Goal: Task Accomplishment & Management: Manage account settings

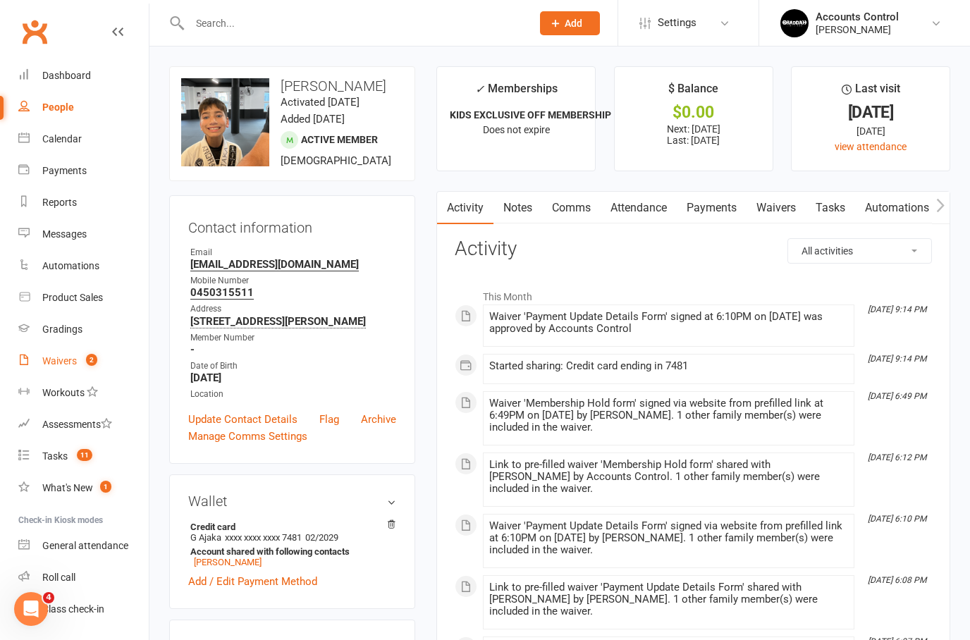
click at [69, 360] on div "Waivers" at bounding box center [59, 360] width 35 height 11
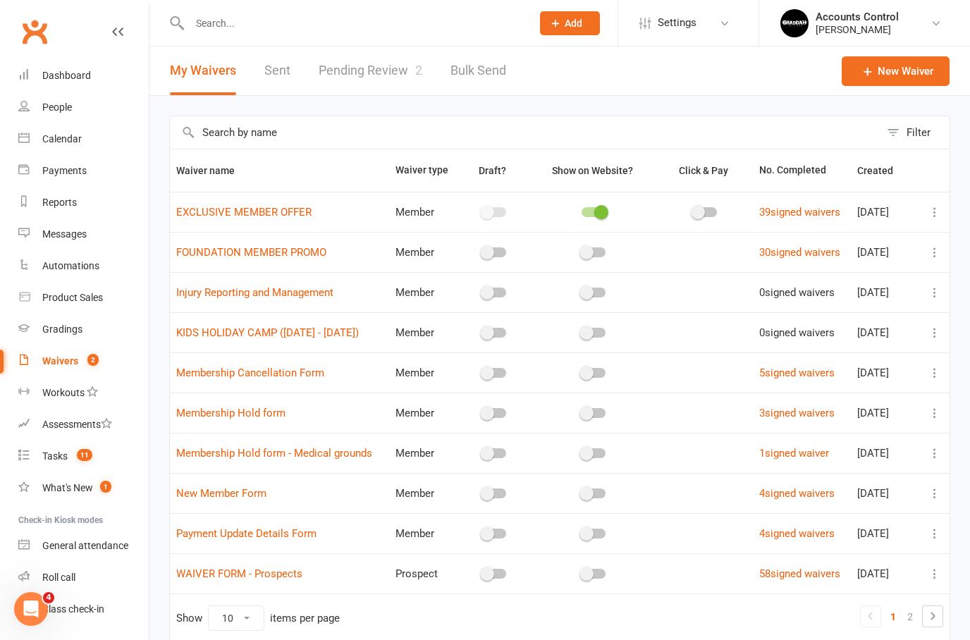
click at [376, 86] on link "Pending Review 2" at bounding box center [371, 71] width 104 height 49
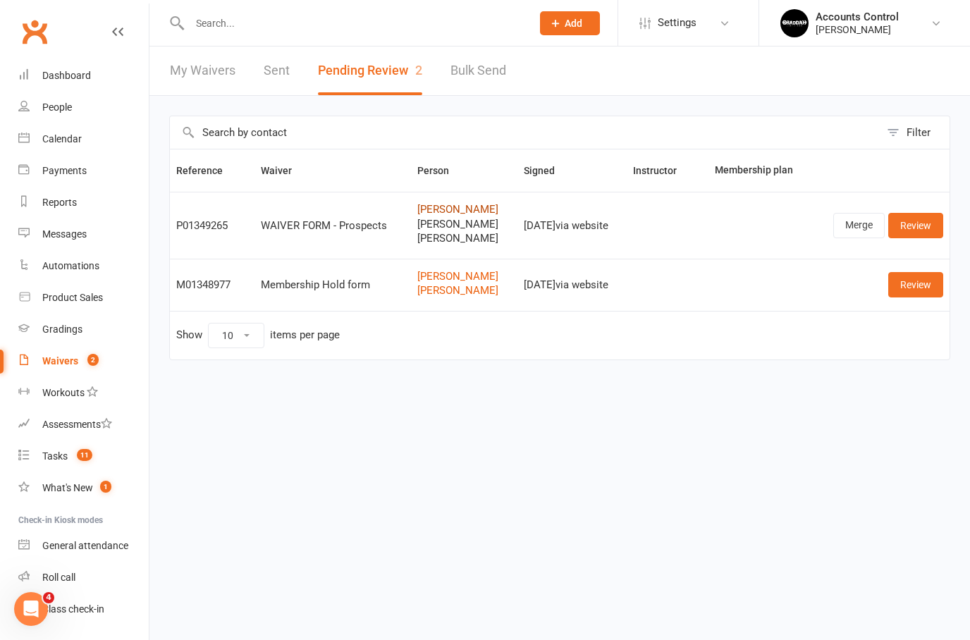
click at [448, 204] on link "[PERSON_NAME]" at bounding box center [463, 210] width 93 height 12
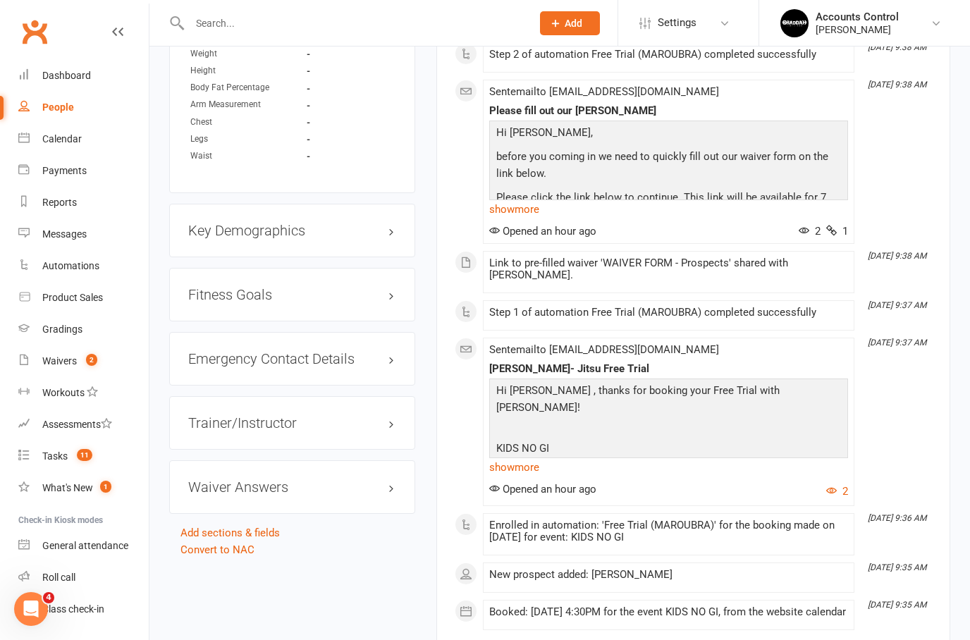
scroll to position [798, 0]
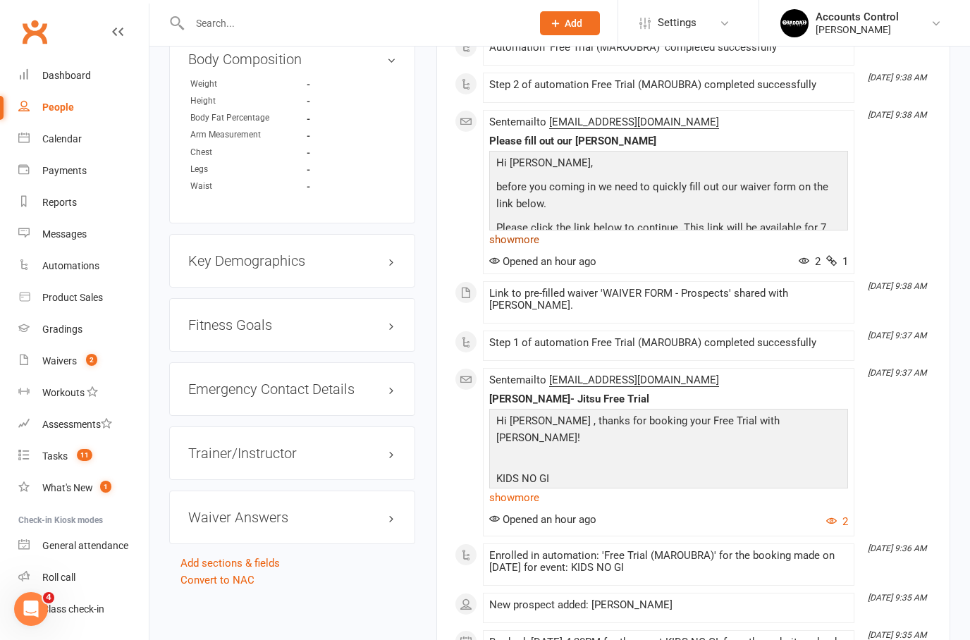
click at [520, 250] on link "show more" at bounding box center [668, 240] width 359 height 20
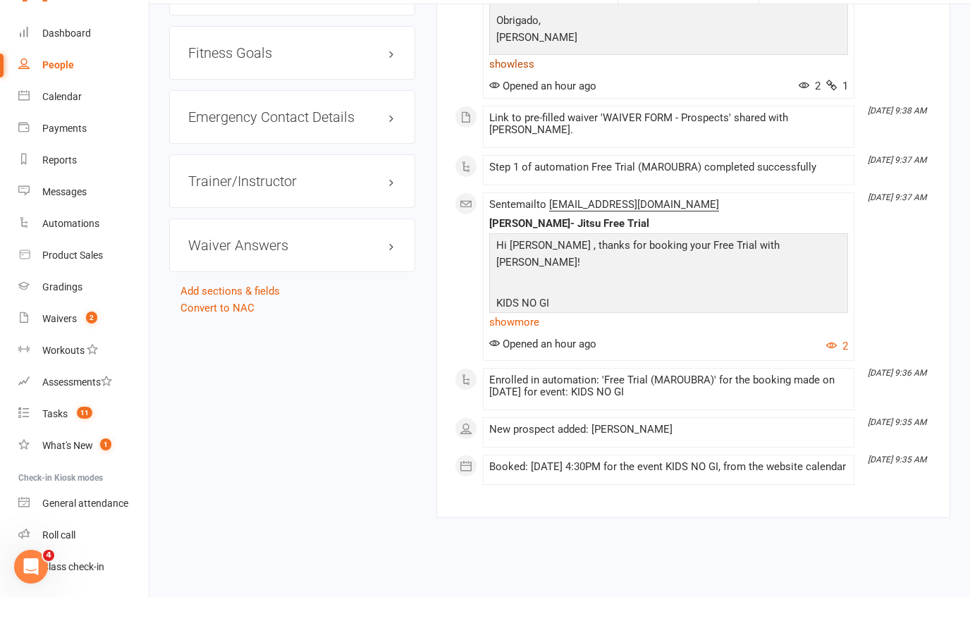
scroll to position [1084, 0]
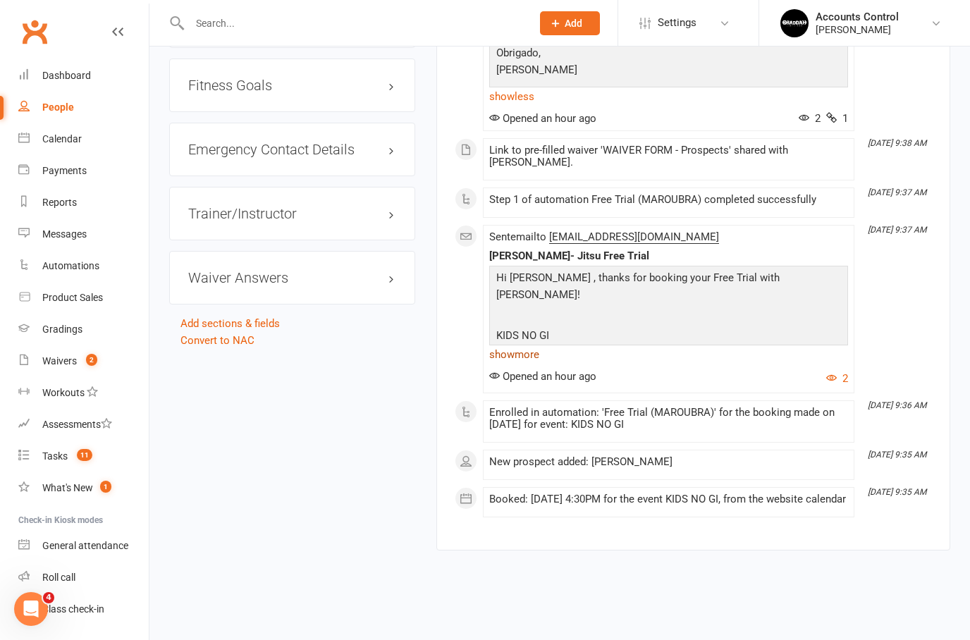
click at [517, 345] on link "show more" at bounding box center [668, 355] width 359 height 20
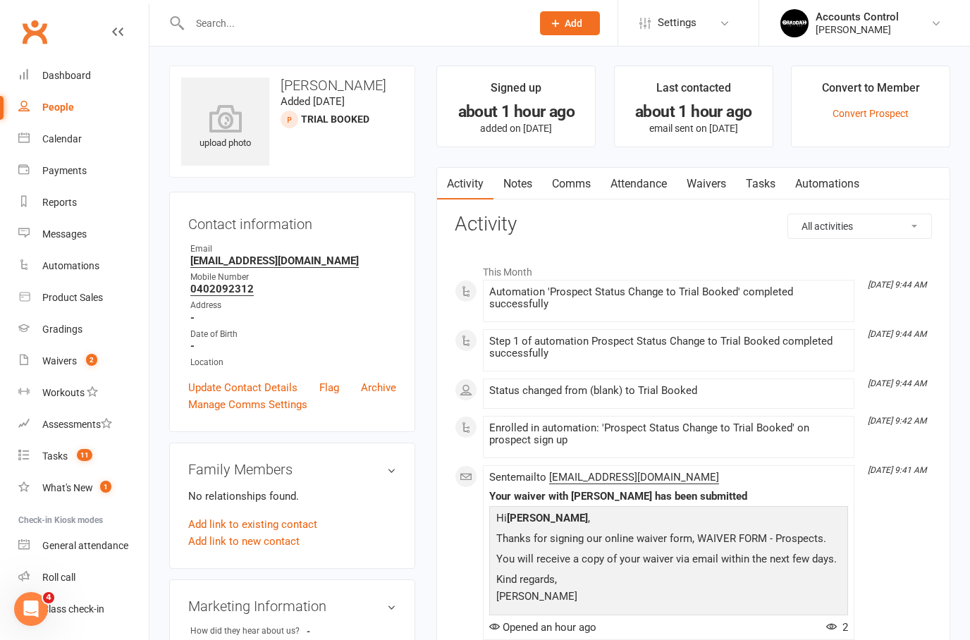
scroll to position [0, 0]
click at [70, 350] on link "Waivers 2" at bounding box center [83, 361] width 130 height 32
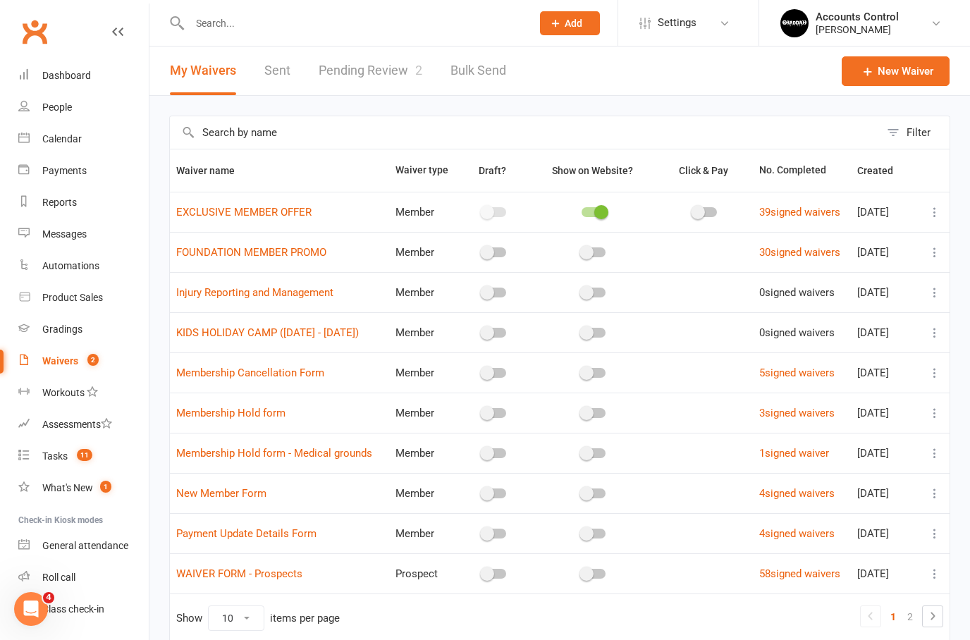
click at [355, 63] on link "Pending Review 2" at bounding box center [371, 71] width 104 height 49
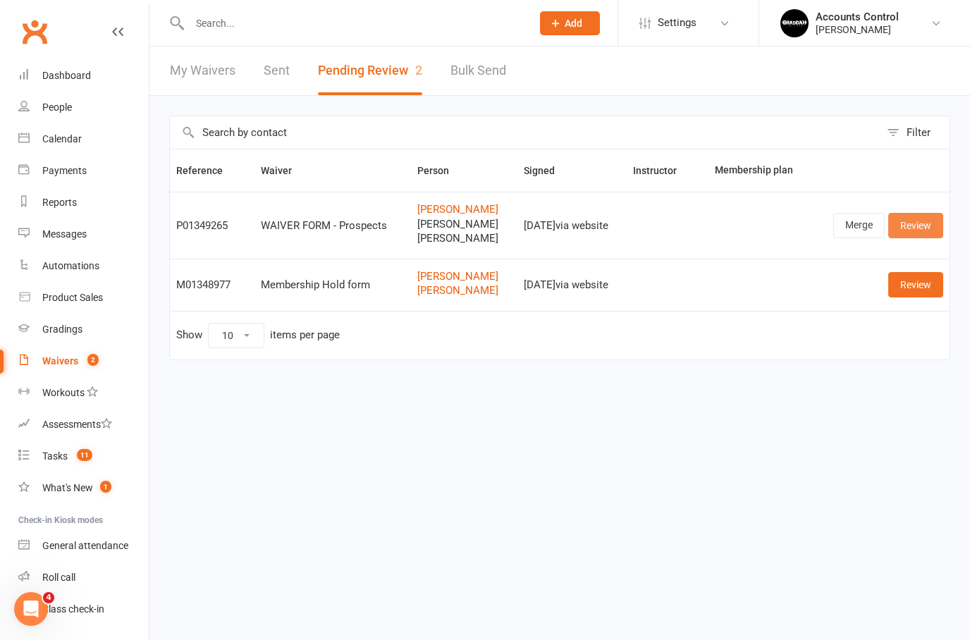
click at [917, 223] on link "Review" at bounding box center [915, 225] width 55 height 25
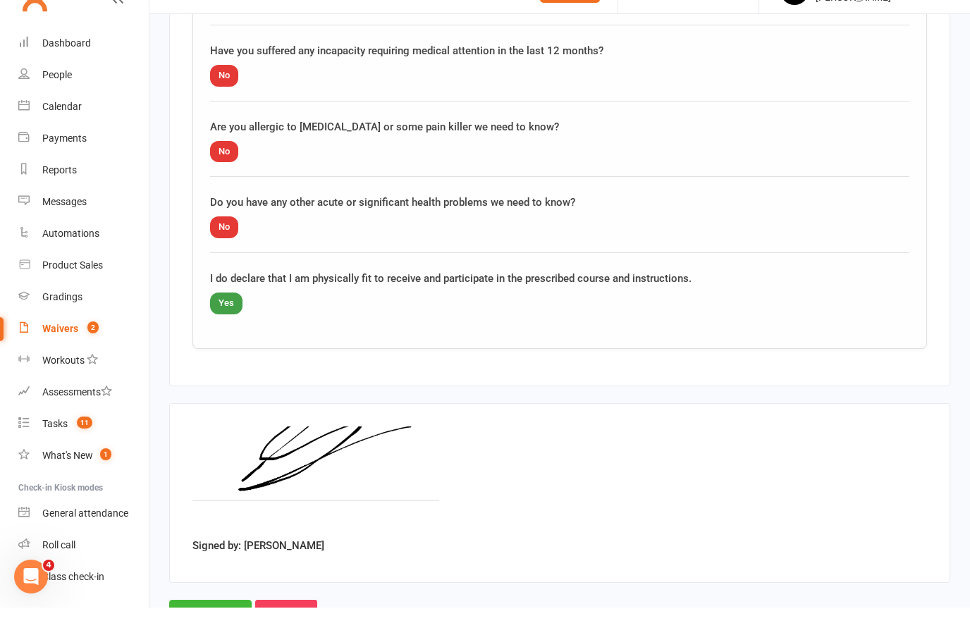
scroll to position [2521, 0]
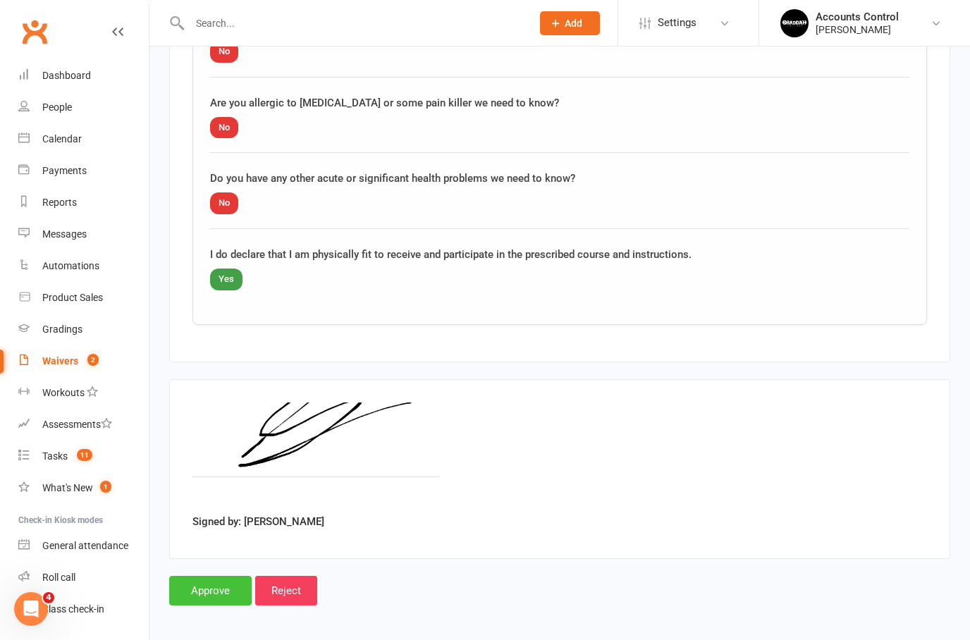
click at [202, 579] on input "Approve" at bounding box center [210, 591] width 82 height 30
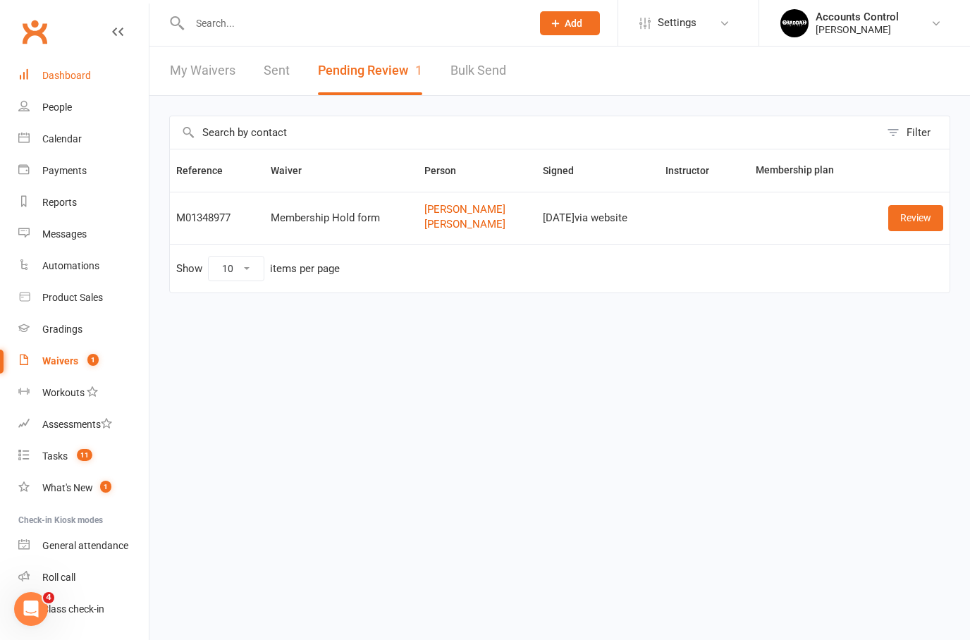
click at [63, 74] on div "Dashboard" at bounding box center [66, 75] width 49 height 11
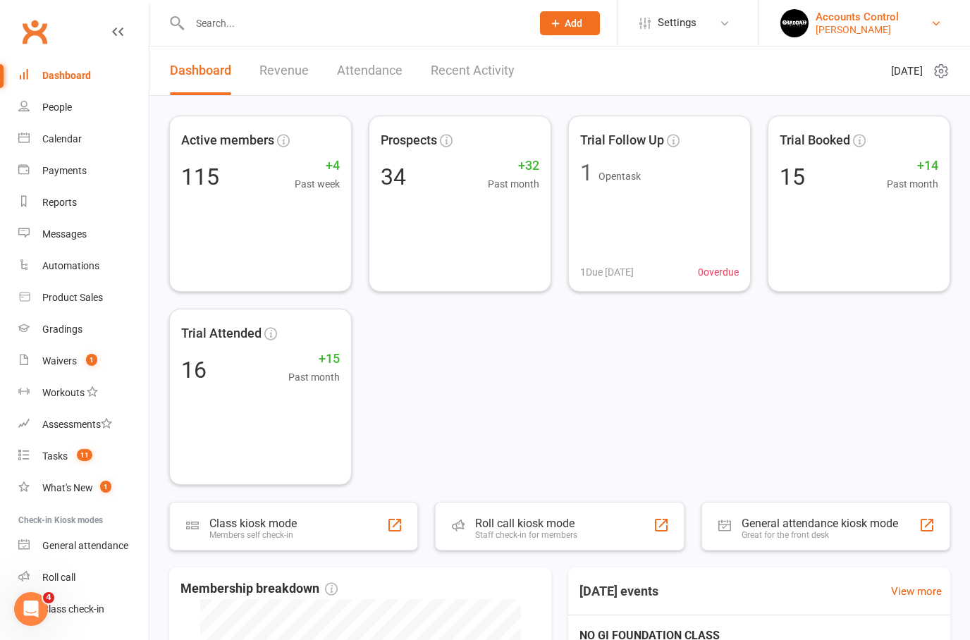
click at [899, 15] on div "Accounts Control" at bounding box center [857, 17] width 83 height 13
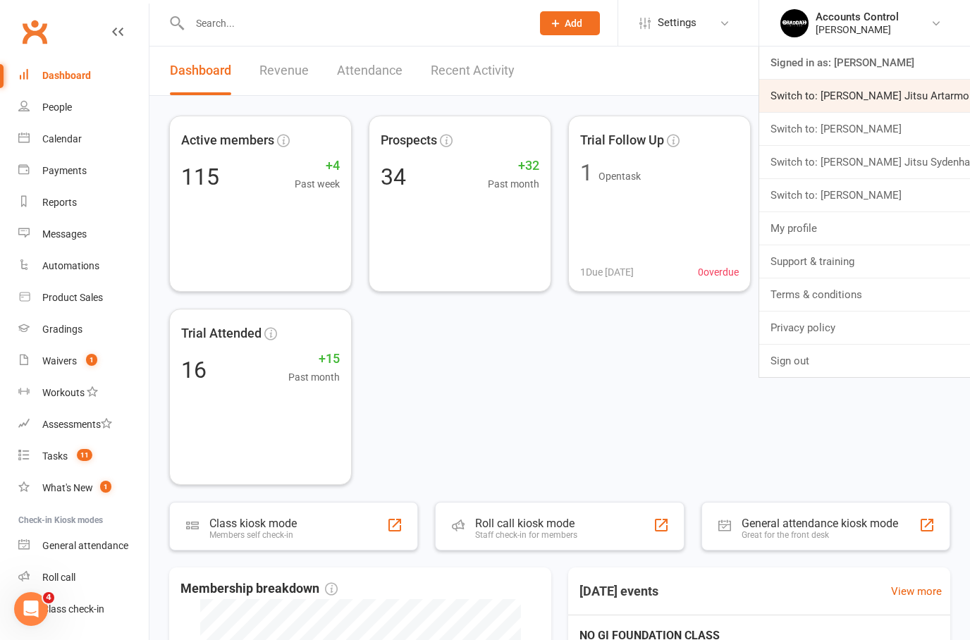
click at [926, 96] on link "Switch to: [PERSON_NAME] Jitsu Artarmon" at bounding box center [864, 96] width 211 height 32
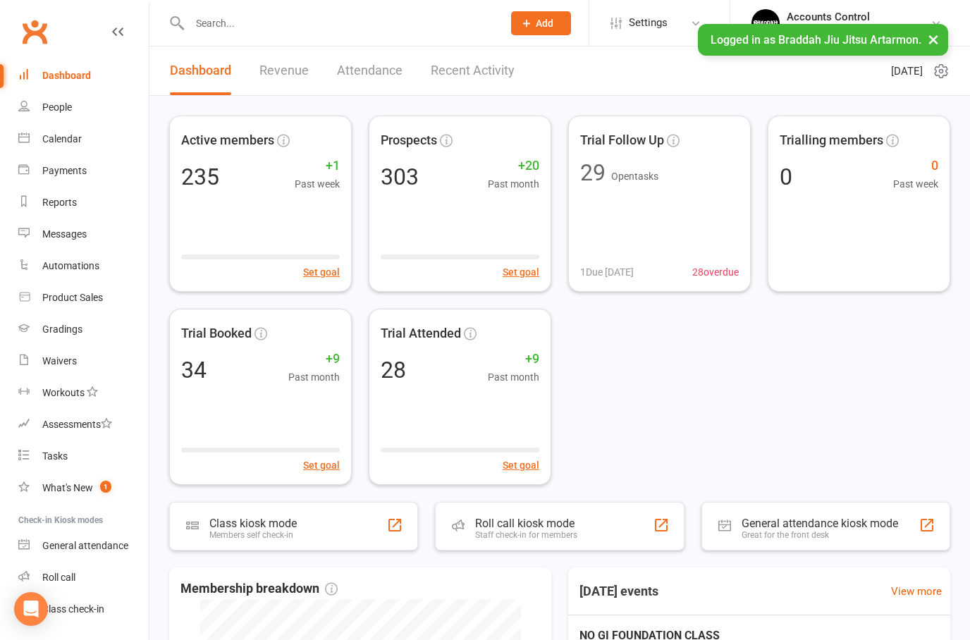
click at [293, 31] on input "text" at bounding box center [338, 23] width 307 height 20
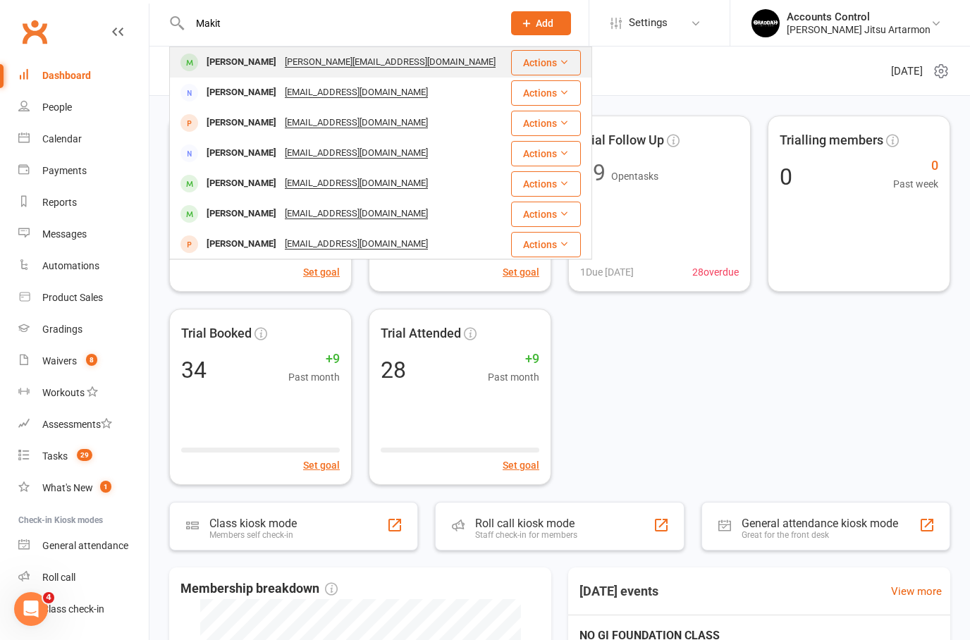
type input "Makit"
click at [224, 63] on div "Kevin Makita" at bounding box center [241, 62] width 78 height 20
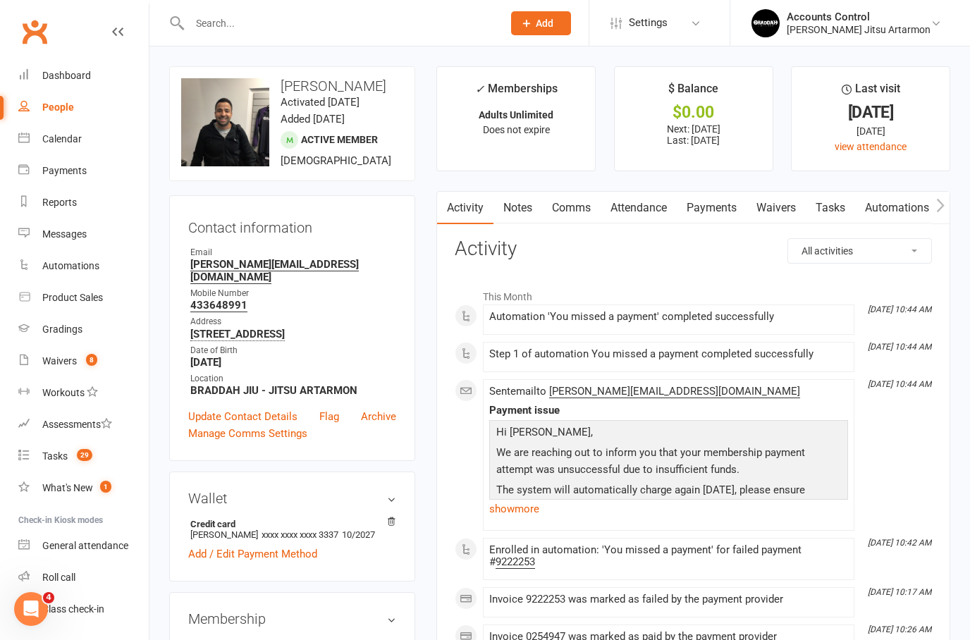
click at [704, 204] on link "Payments" at bounding box center [712, 208] width 70 height 32
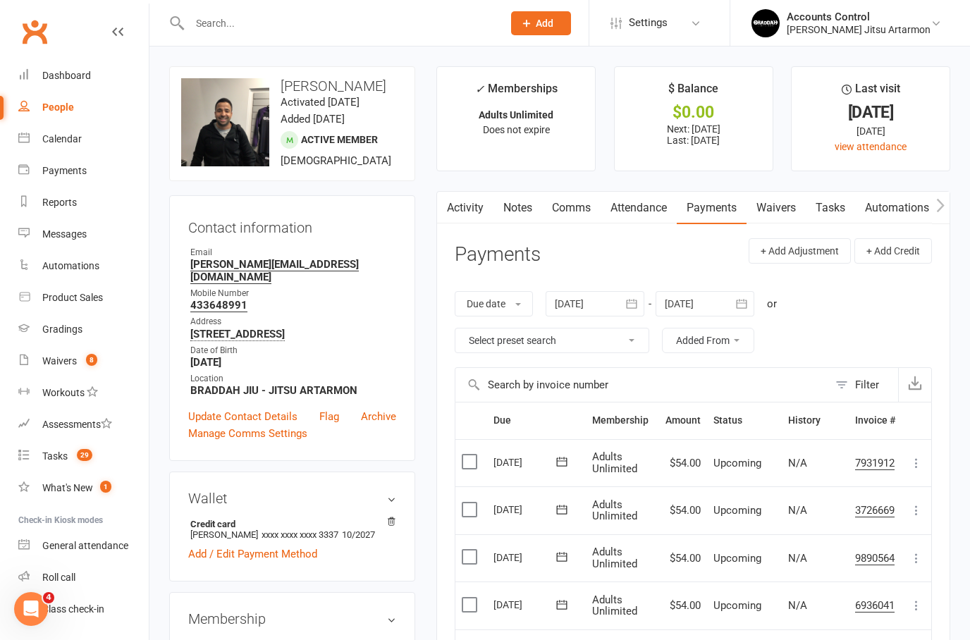
click at [775, 202] on link "Waivers" at bounding box center [775, 208] width 59 height 32
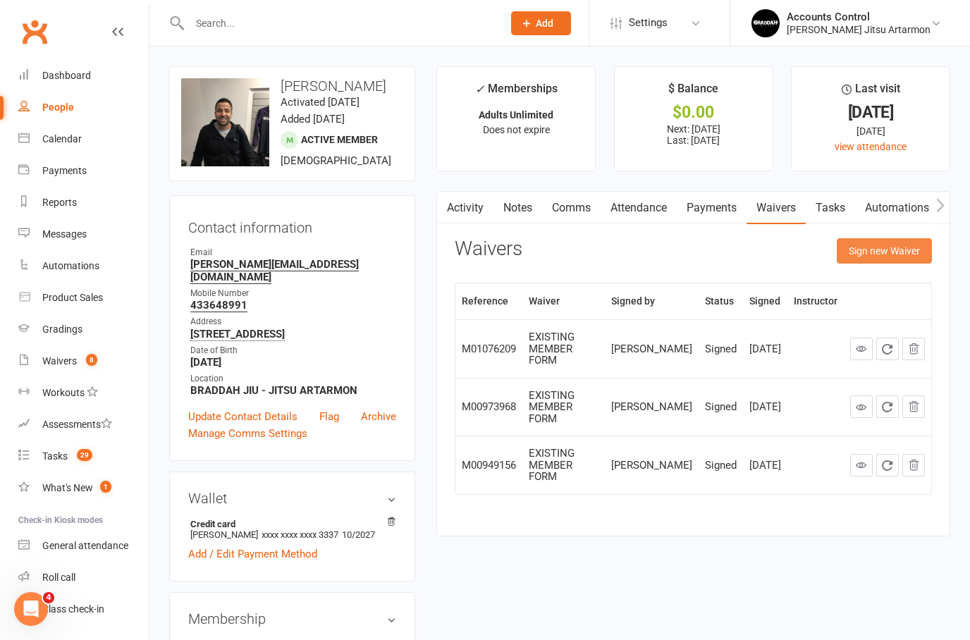
click at [918, 256] on button "Sign new Waiver" at bounding box center [884, 250] width 95 height 25
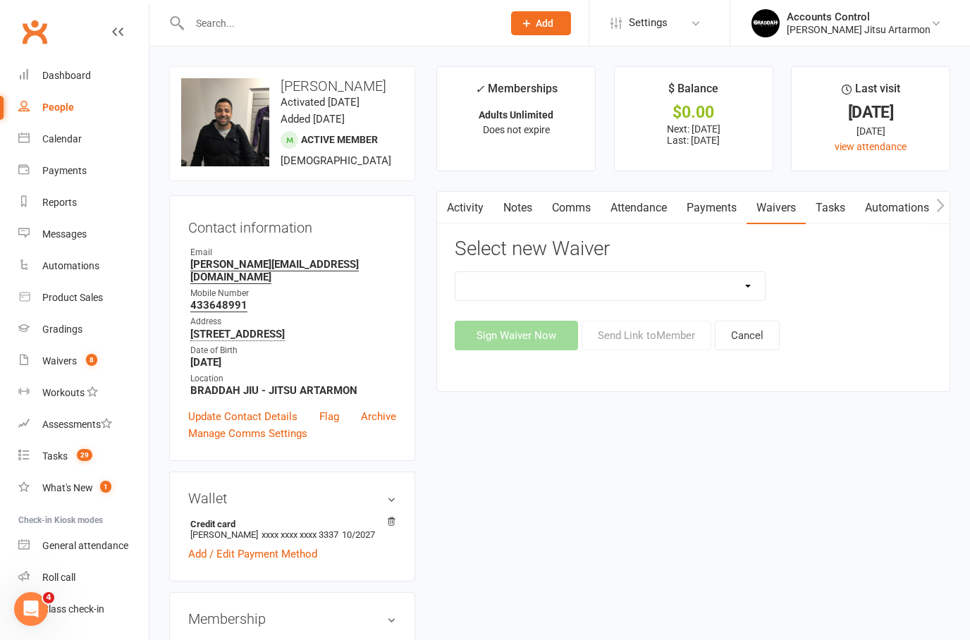
click at [752, 278] on select "Injury Reporting and Management KIDS HOLIDAY CAMP (10th - 17th of July) LANE CO…" at bounding box center [609, 286] width 309 height 28
select select "10936"
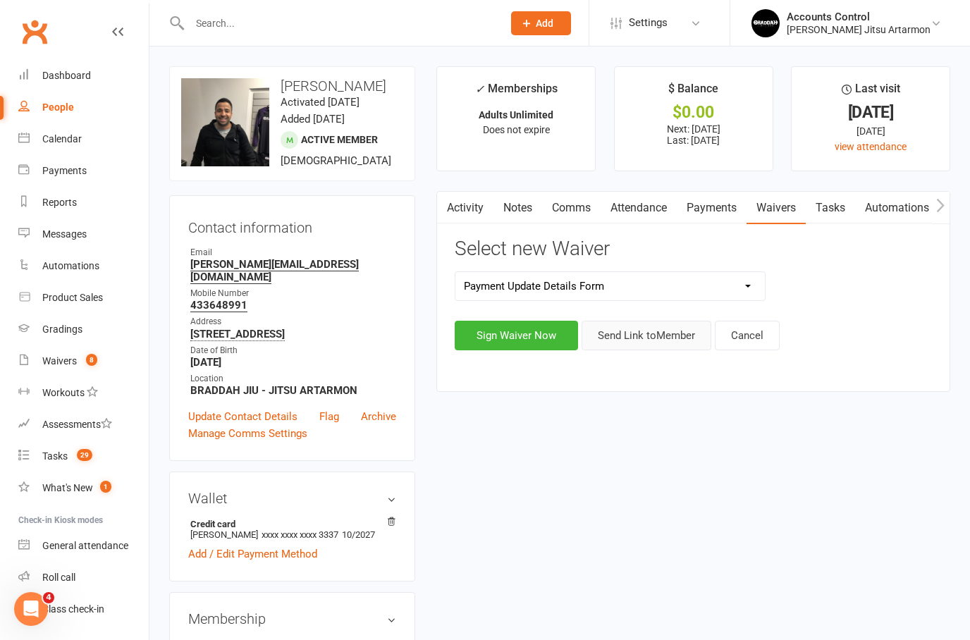
click at [644, 331] on button "Send Link to Member" at bounding box center [647, 336] width 130 height 30
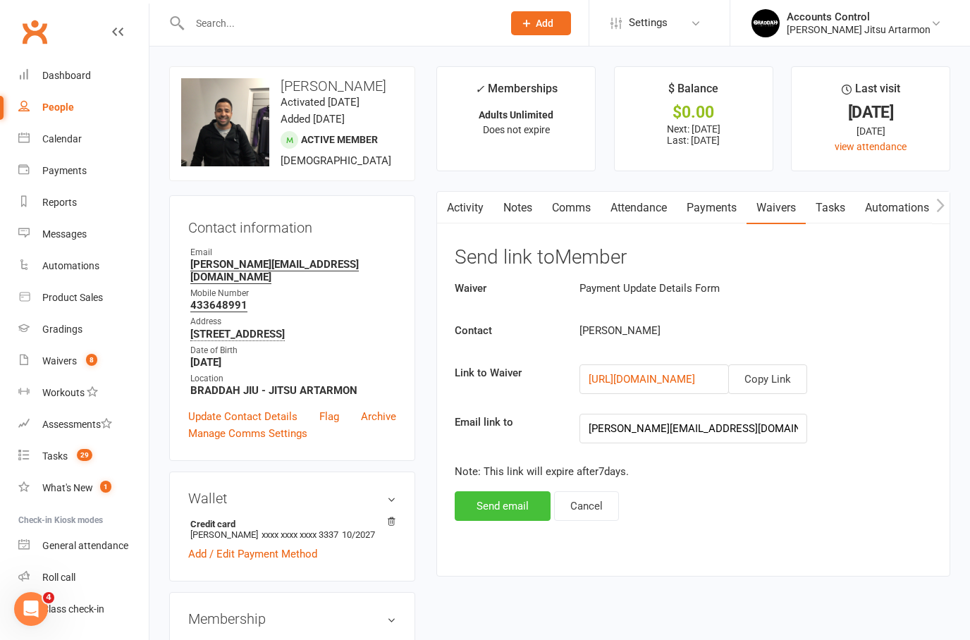
click at [500, 507] on button "Send email" at bounding box center [503, 506] width 96 height 30
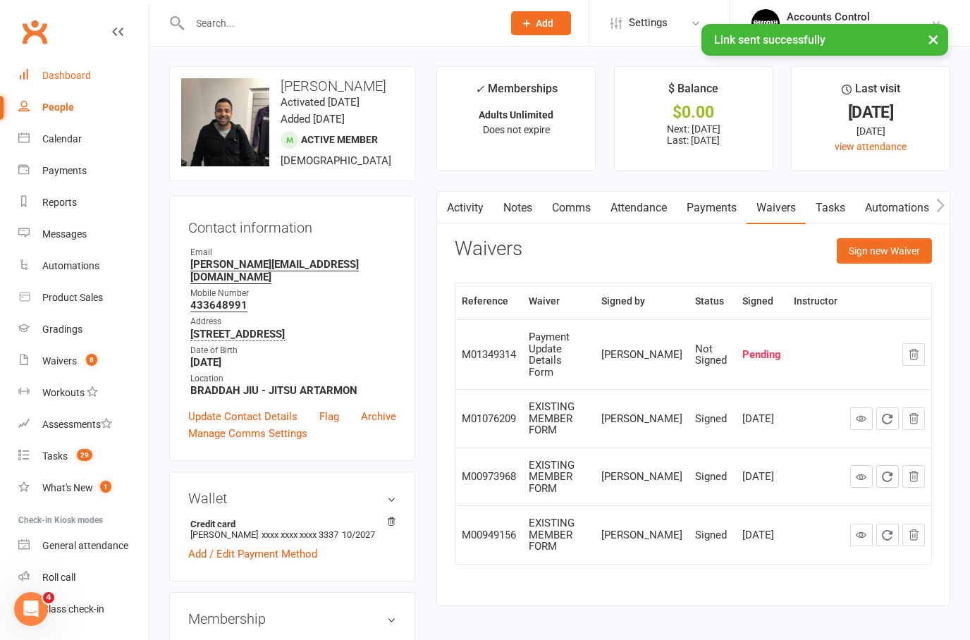
click at [78, 76] on div "Dashboard" at bounding box center [66, 75] width 49 height 11
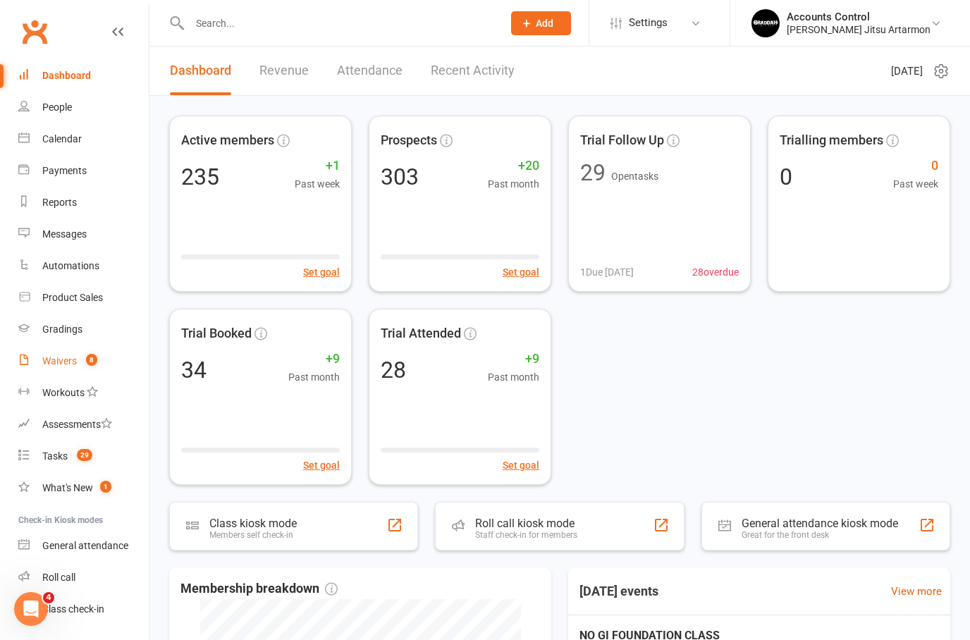
click at [51, 357] on div "Waivers" at bounding box center [59, 360] width 35 height 11
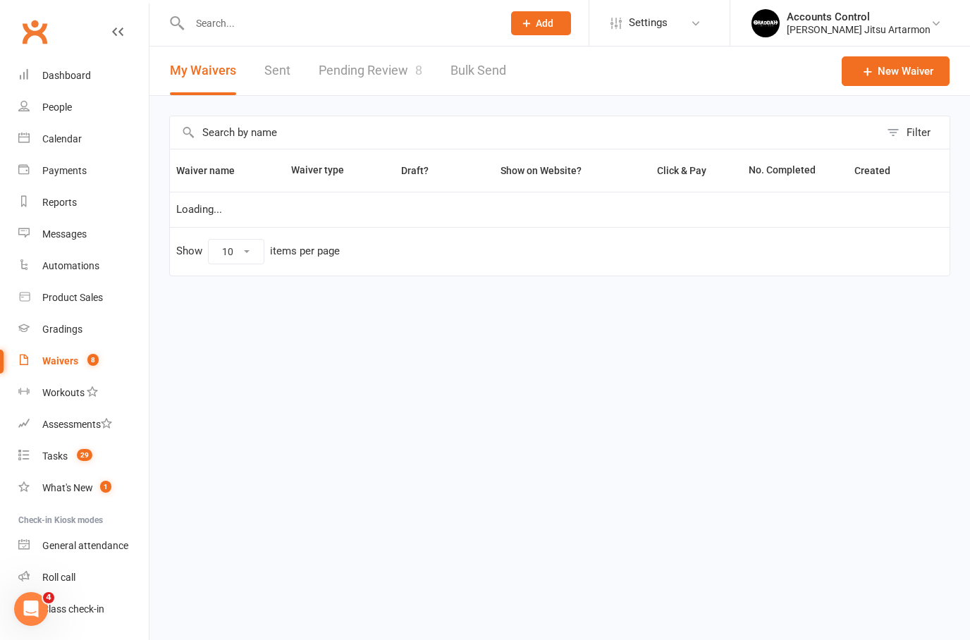
select select "50"
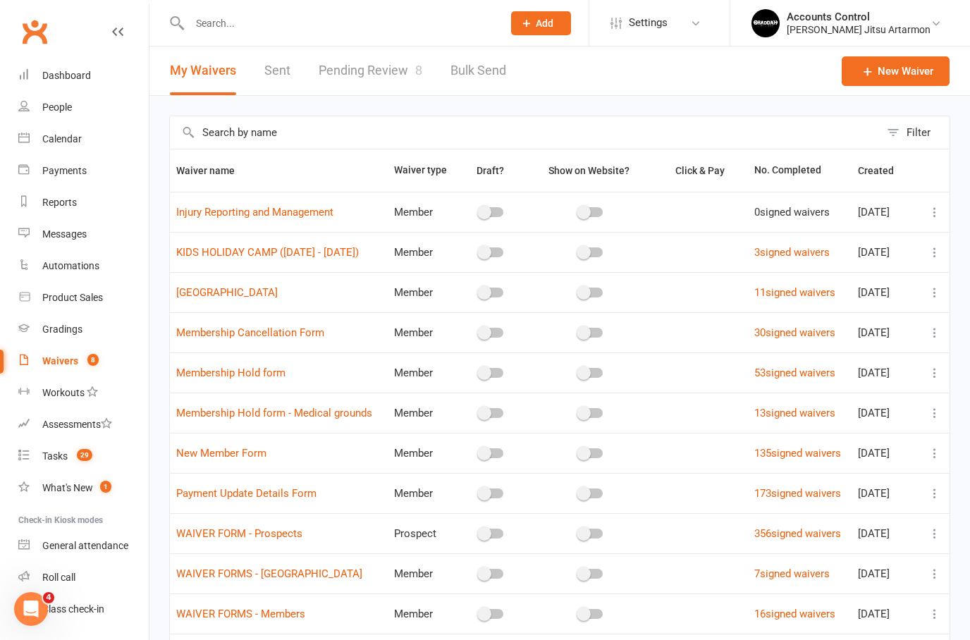
click at [386, 44] on div at bounding box center [331, 23] width 324 height 46
click at [379, 68] on link "Pending Review 8" at bounding box center [371, 71] width 104 height 49
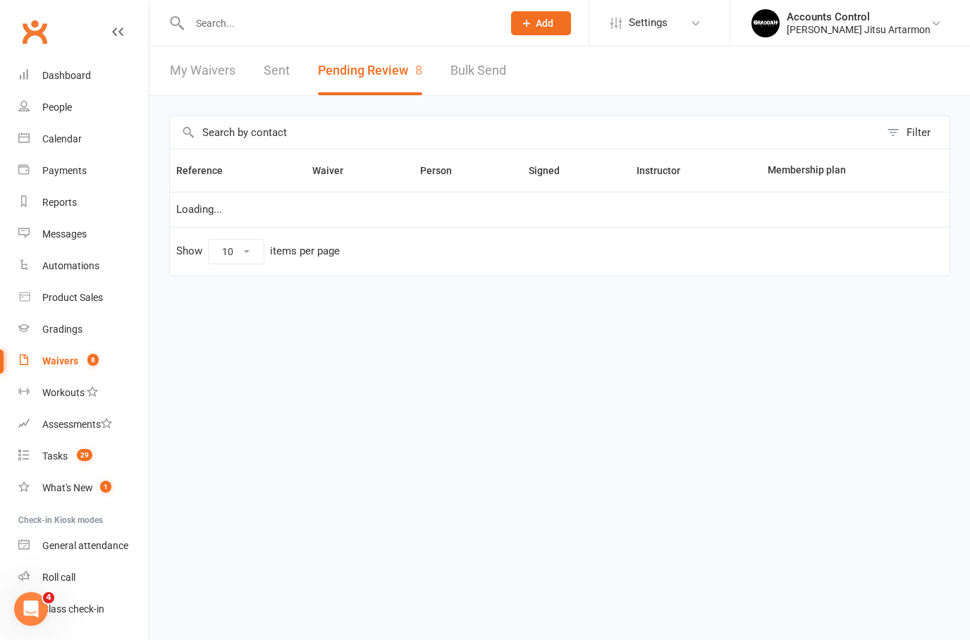
select select "50"
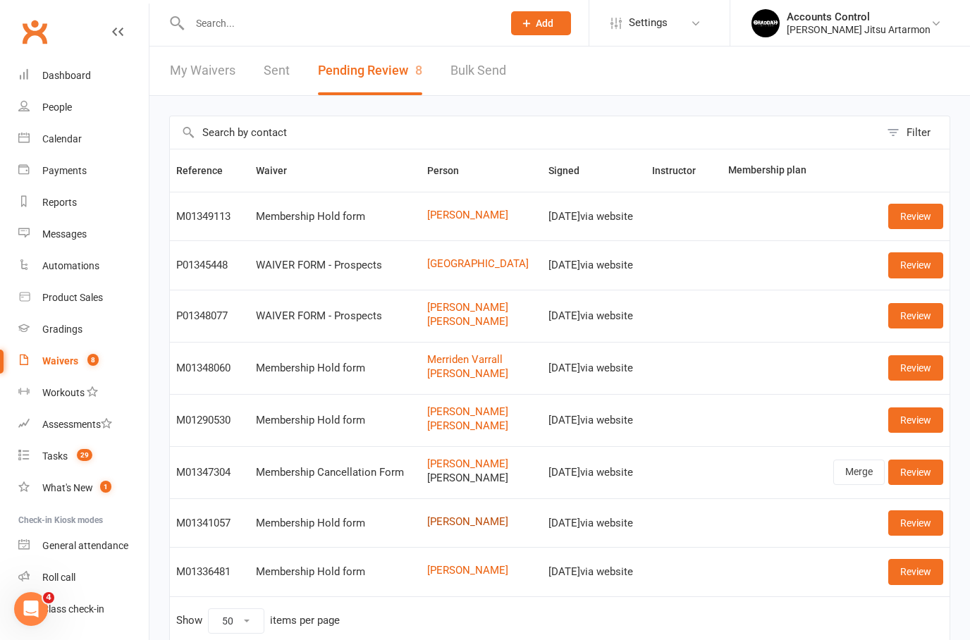
click at [446, 516] on link "John Lorking" at bounding box center [481, 522] width 109 height 12
